Goal: Go to known website: Access a specific website the user already knows

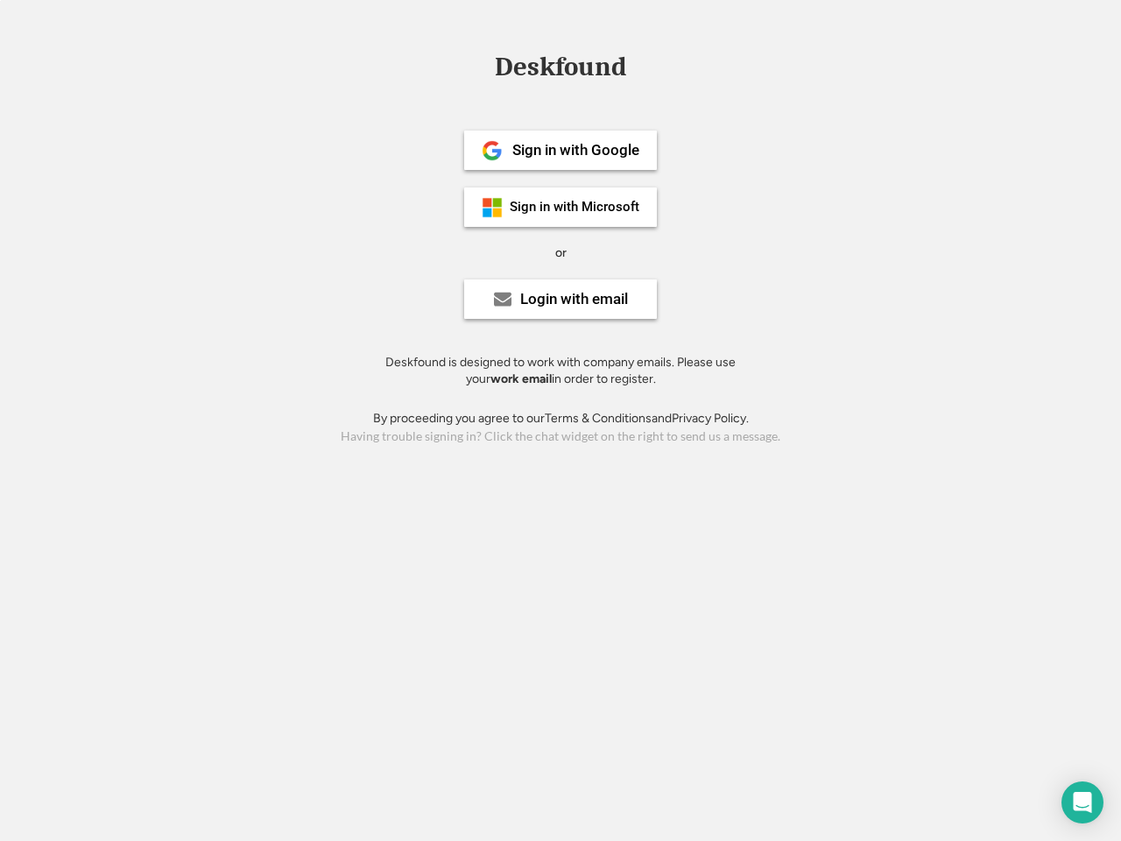
click at [560, 250] on div "or" at bounding box center [560, 253] width 11 height 18
click at [560, 70] on div "Deskfound" at bounding box center [560, 66] width 149 height 27
click at [480, 67] on div "Deskfound" at bounding box center [560, 69] width 1121 height 33
click at [560, 70] on div "Deskfound" at bounding box center [560, 66] width 149 height 27
click at [560, 252] on div "or" at bounding box center [560, 253] width 11 height 18
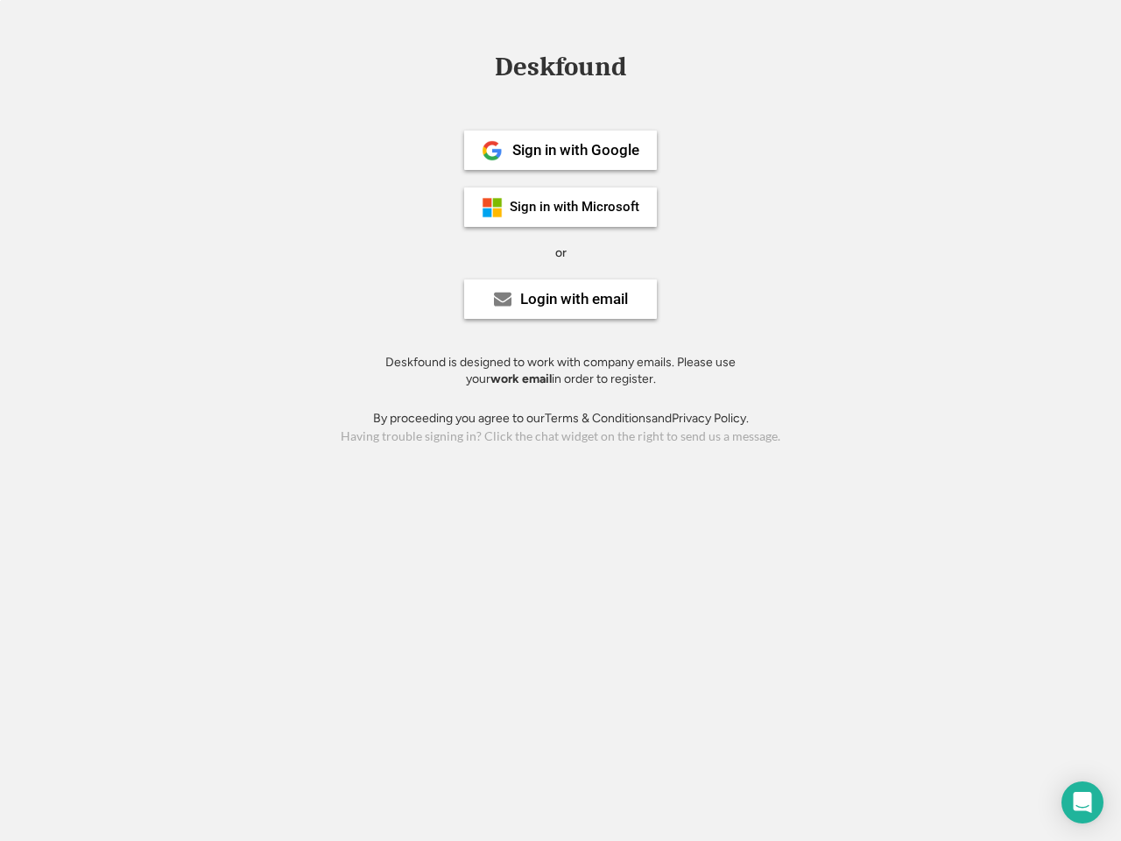
click at [560, 150] on div "Sign in with Google" at bounding box center [575, 150] width 127 height 15
click at [575, 150] on div "Sign in with Google" at bounding box center [575, 150] width 127 height 15
click at [492, 151] on img at bounding box center [492, 150] width 21 height 21
click at [560, 207] on div "Sign in with Microsoft" at bounding box center [575, 207] width 130 height 13
click at [575, 207] on div "Sign in with Microsoft" at bounding box center [575, 207] width 130 height 13
